Goal: Task Accomplishment & Management: Complete application form

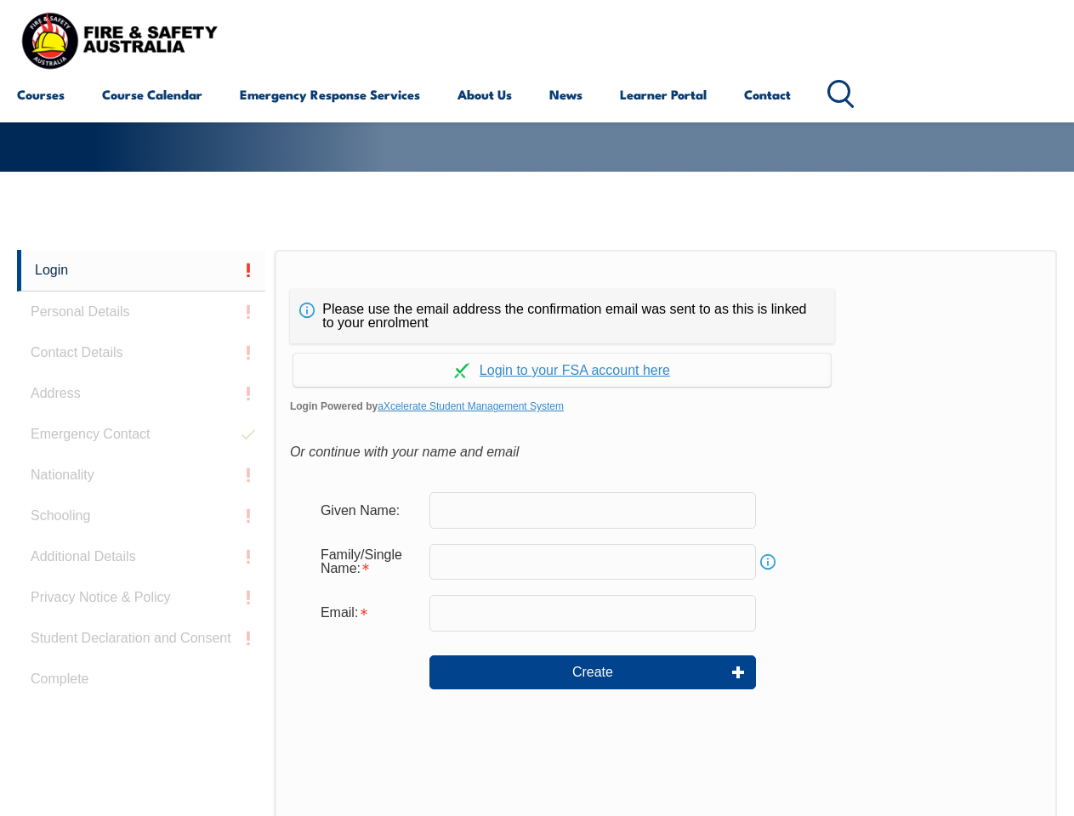
click at [537, 276] on div "Please use the email address the confirmation email was sent to as this is link…" at bounding box center [666, 607] width 782 height 714
click at [537, 533] on form "Given Name: Family/Single Name: Info Email: Create" at bounding box center [666, 602] width 752 height 255
click at [141, 270] on link "Login" at bounding box center [141, 271] width 248 height 42
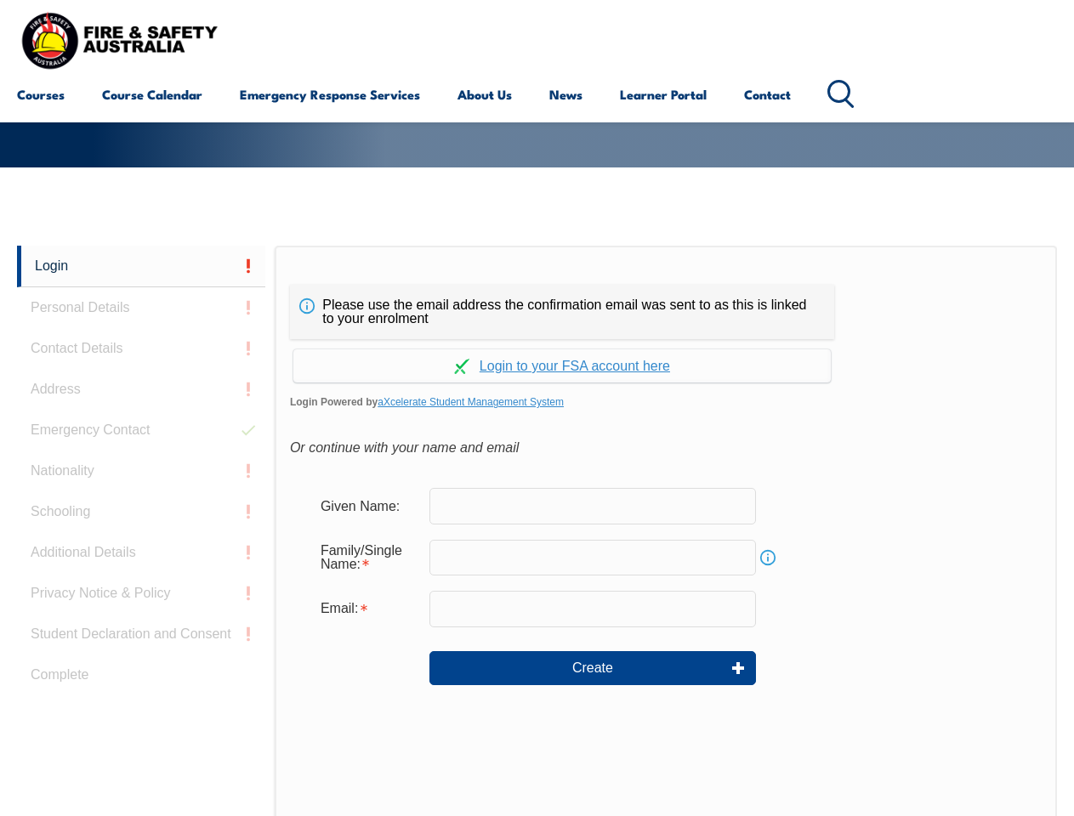
click at [141, 312] on div "Login Personal Details Contact Details Address Emergency Contact Nationality Sc…" at bounding box center [146, 671] width 258 height 850
click at [141, 353] on div "Login Personal Details Contact Details Address Emergency Contact Nationality Sc…" at bounding box center [146, 671] width 258 height 850
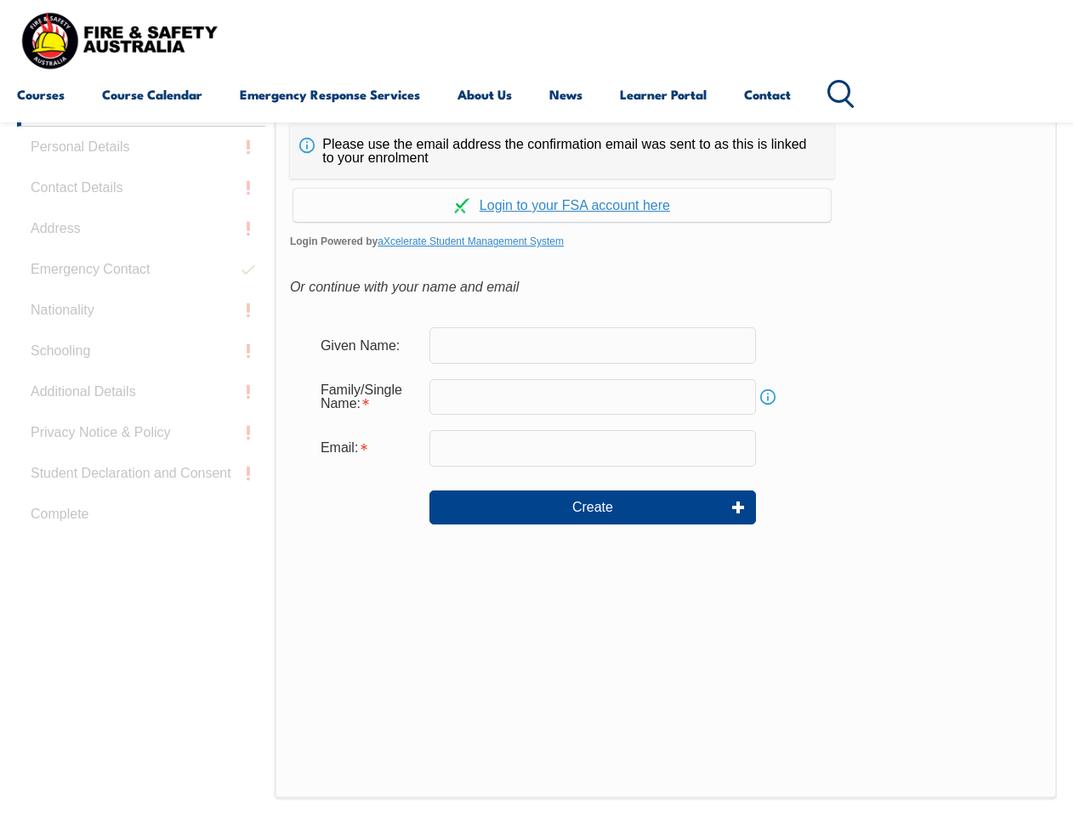
click at [141, 394] on div "Login Personal Details Contact Details Address Emergency Contact Nationality Sc…" at bounding box center [146, 510] width 258 height 850
click at [141, 435] on div "Login Personal Details Contact Details Address Emergency Contact Nationality Sc…" at bounding box center [146, 510] width 258 height 850
click at [141, 475] on div "Login Personal Details Contact Details Address Emergency Contact Nationality Sc…" at bounding box center [146, 510] width 258 height 850
click at [141, 516] on div "Login Personal Details Contact Details Address Emergency Contact Nationality Sc…" at bounding box center [146, 510] width 258 height 850
click at [141, 557] on div "Login Personal Details Contact Details Address Emergency Contact Nationality Sc…" at bounding box center [146, 510] width 258 height 850
